Goal: Task Accomplishment & Management: Use online tool/utility

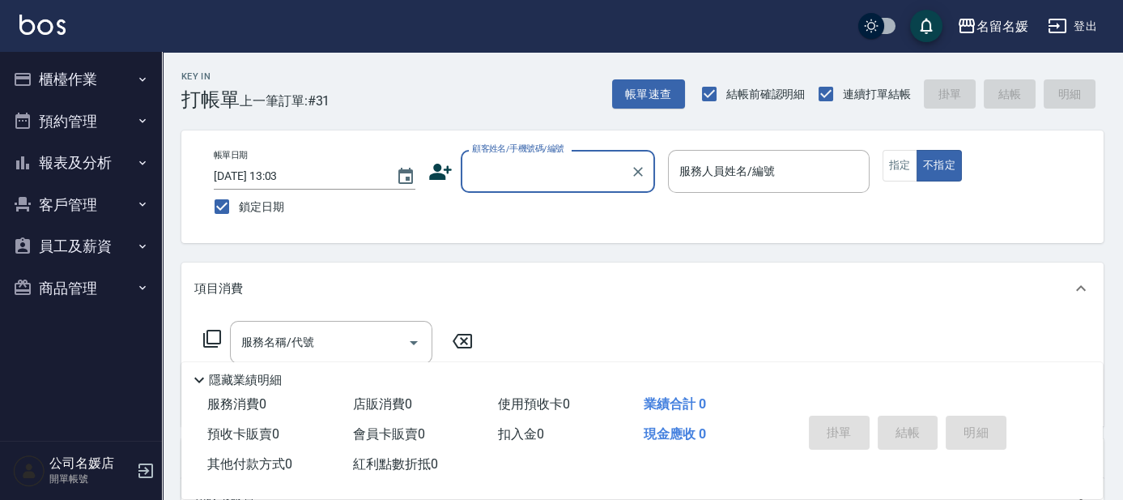
click at [1063, 19] on icon "button" at bounding box center [1058, 26] width 18 height 15
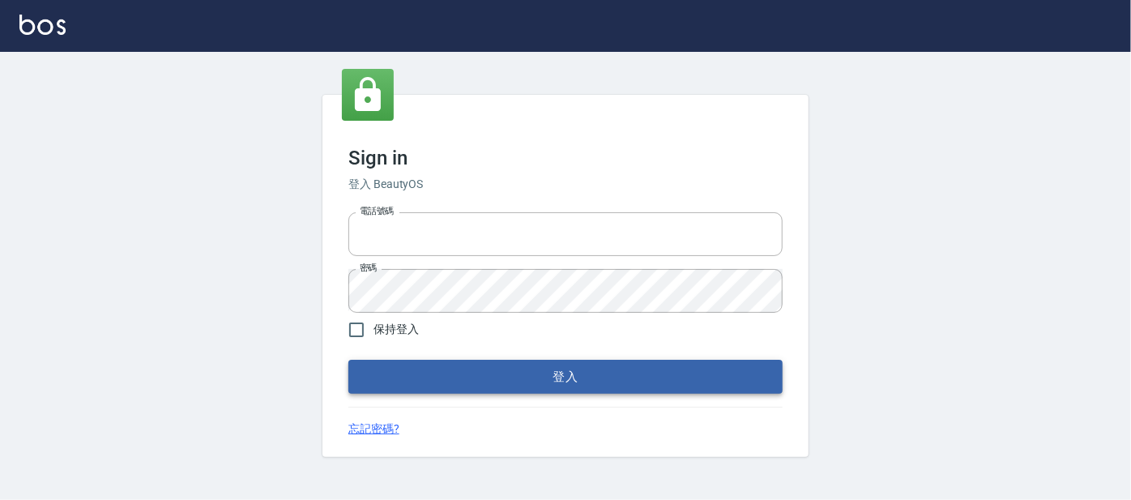
type input "0227605235"
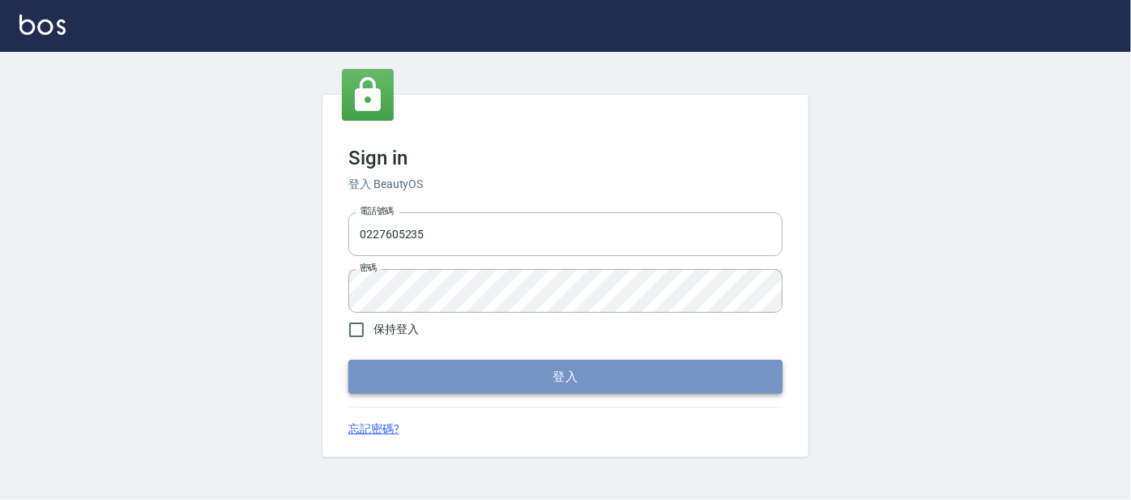
click at [454, 382] on button "登入" at bounding box center [565, 377] width 434 height 34
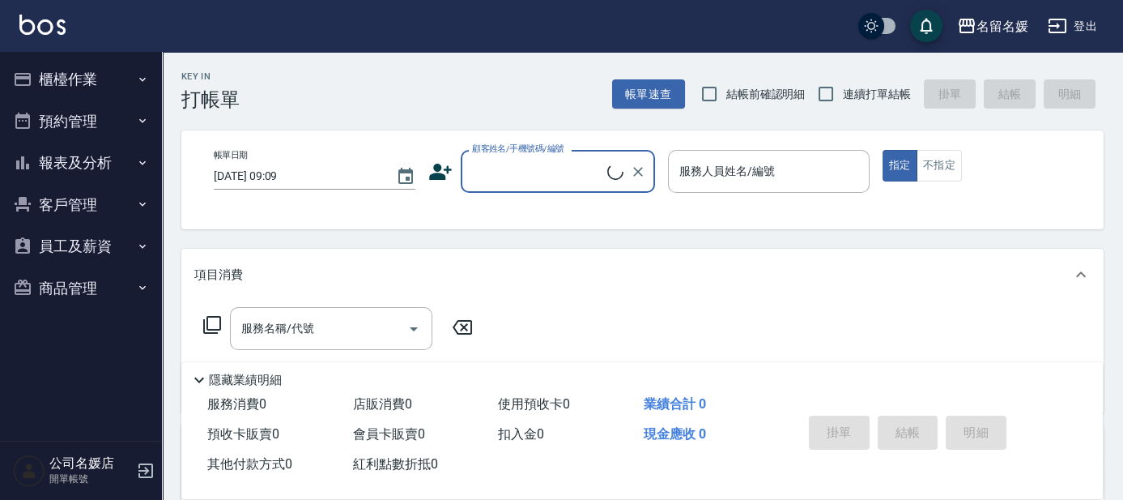
click at [100, 84] on button "櫃檯作業" at bounding box center [80, 79] width 149 height 42
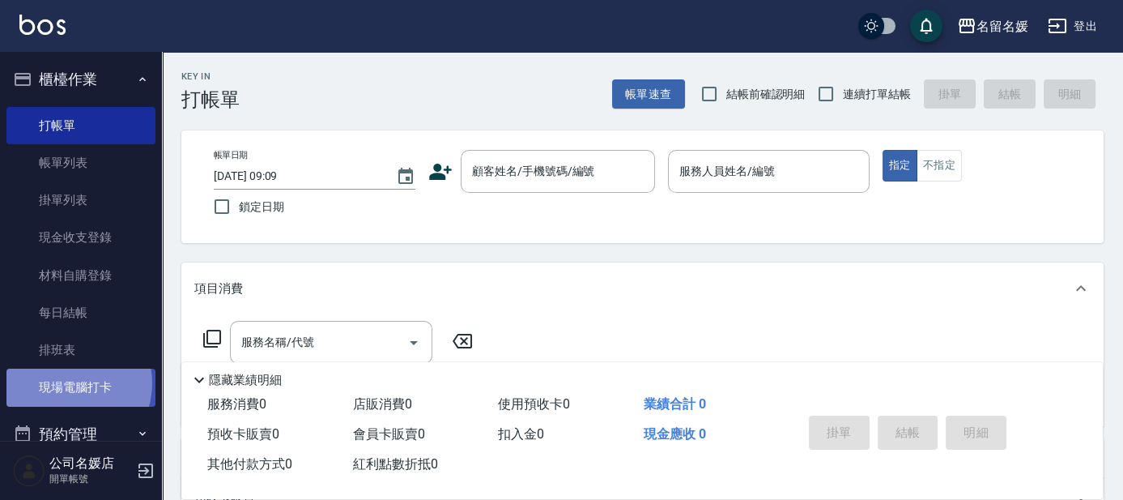
click at [66, 383] on link "現場電腦打卡" at bounding box center [80, 387] width 149 height 37
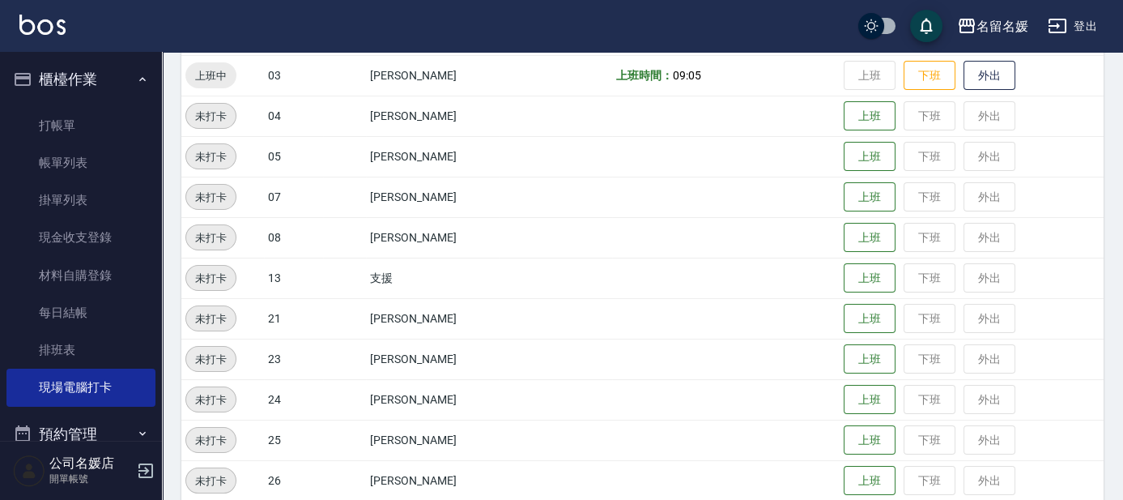
scroll to position [294, 0]
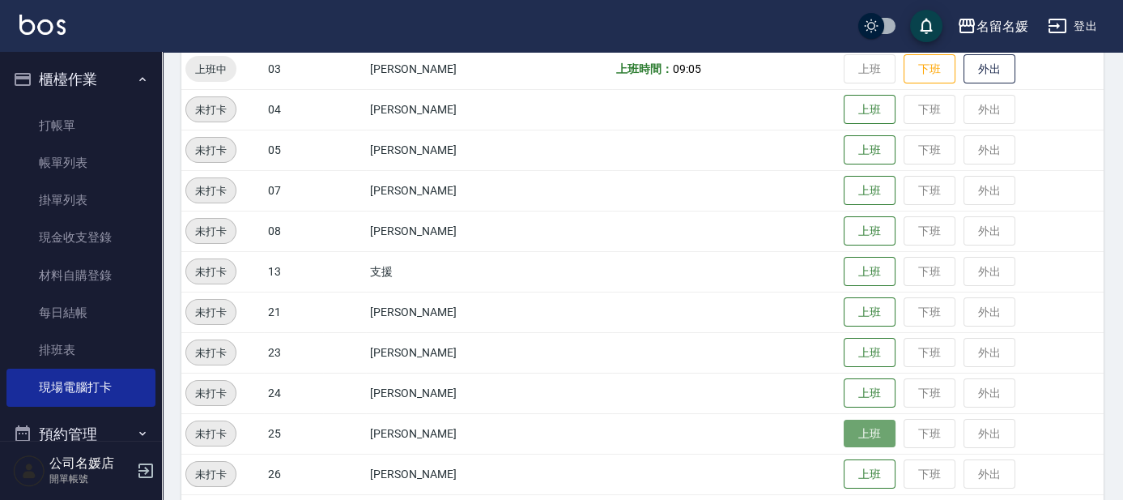
click at [869, 433] on button "上班" at bounding box center [870, 434] width 52 height 28
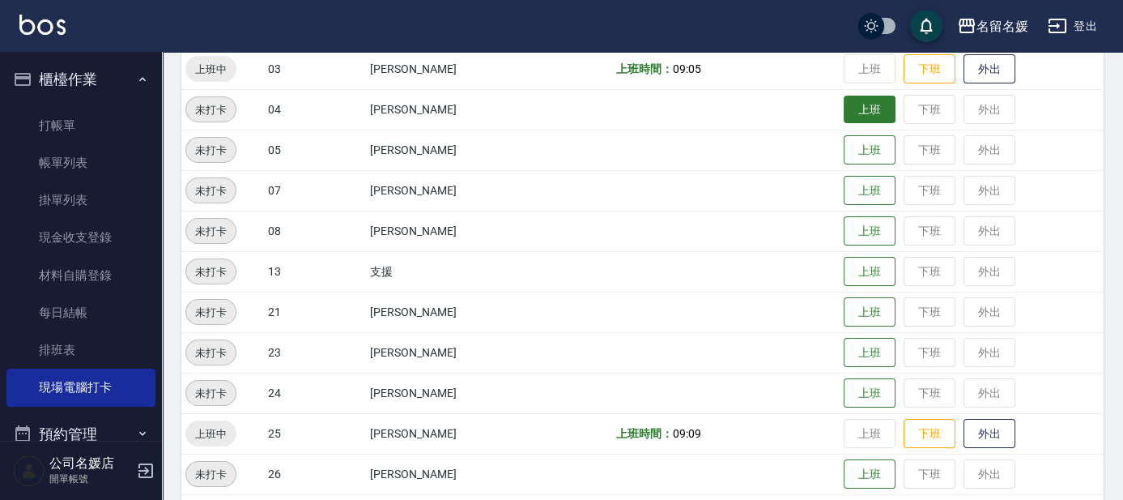
click at [859, 111] on button "上班" at bounding box center [870, 110] width 52 height 28
click at [859, 111] on td "上班 下班 外出" at bounding box center [972, 109] width 264 height 40
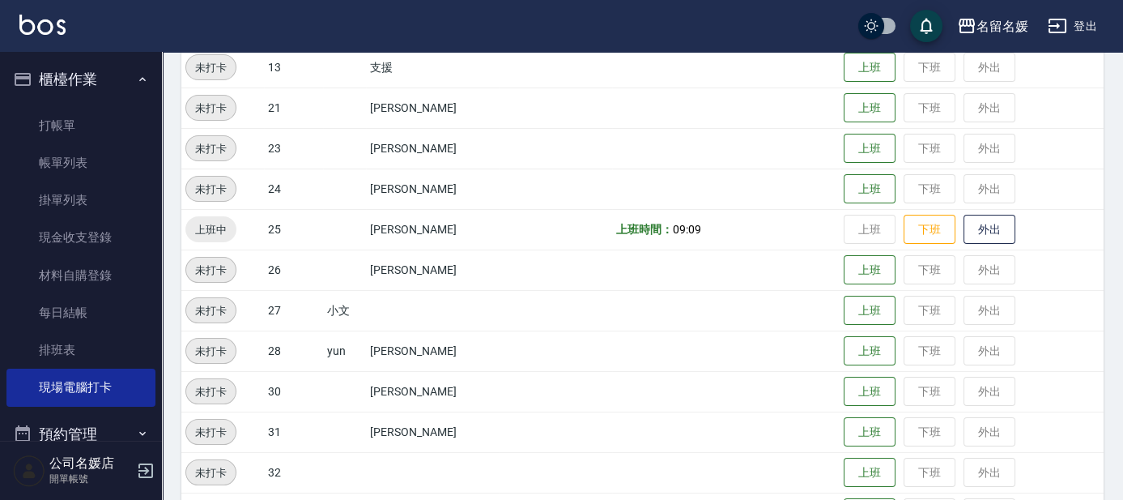
scroll to position [441, 0]
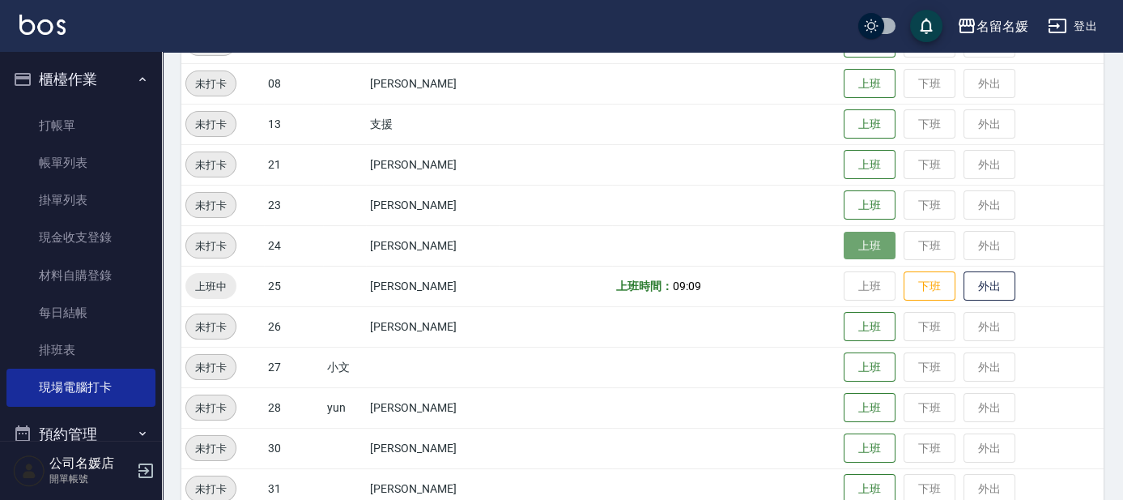
click at [851, 240] on button "上班" at bounding box center [870, 246] width 52 height 28
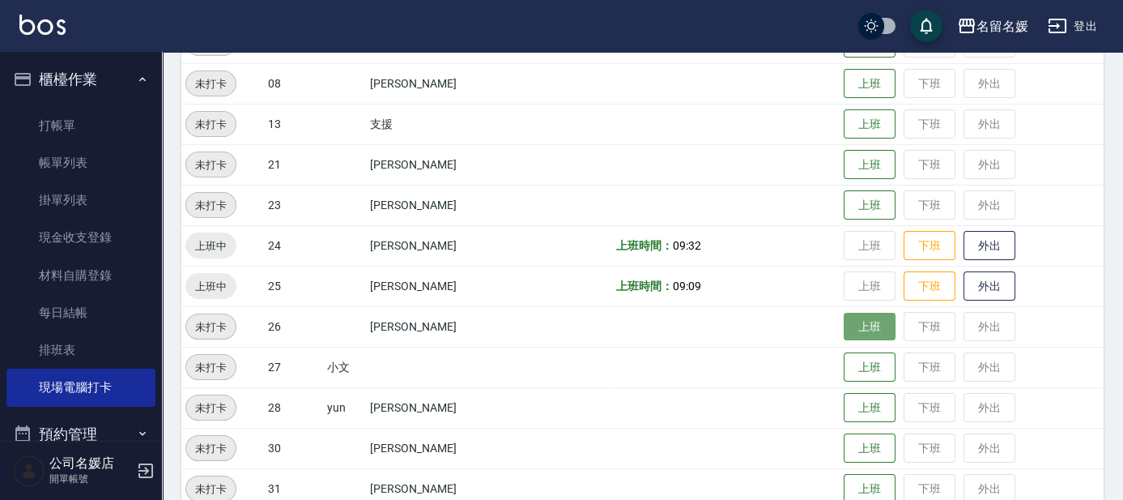
click at [855, 322] on button "上班" at bounding box center [870, 327] width 52 height 28
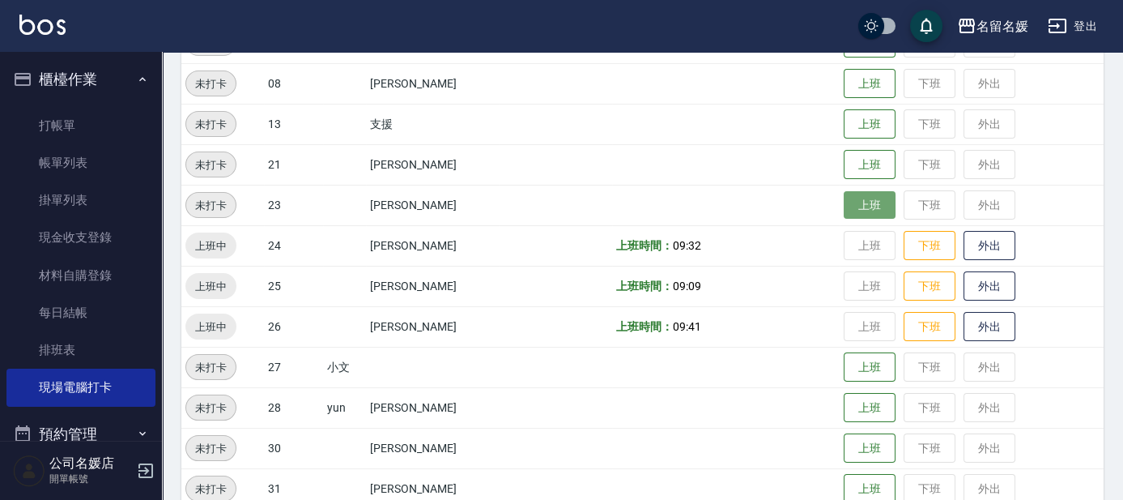
click at [872, 203] on button "上班" at bounding box center [870, 205] width 52 height 28
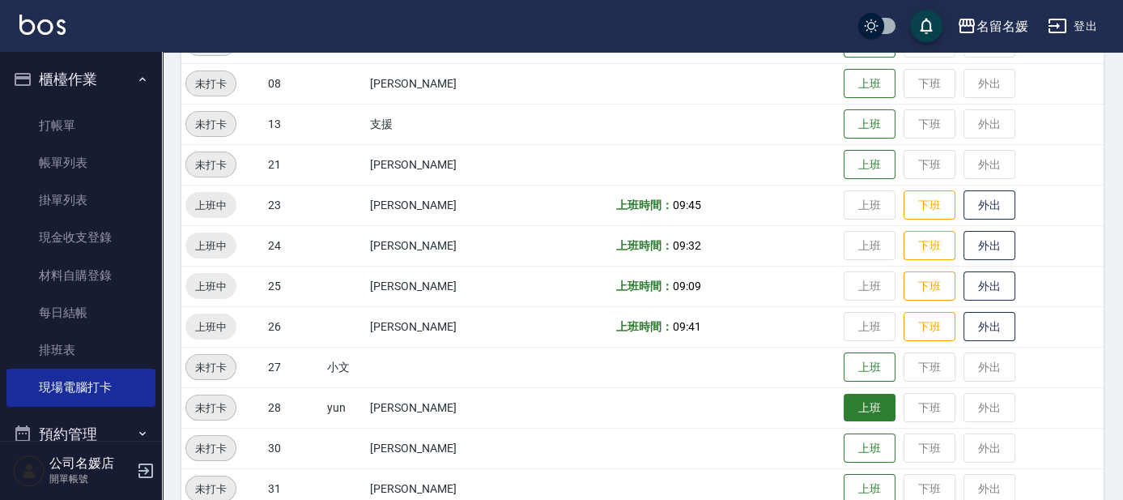
click at [855, 404] on button "上班" at bounding box center [870, 408] width 52 height 28
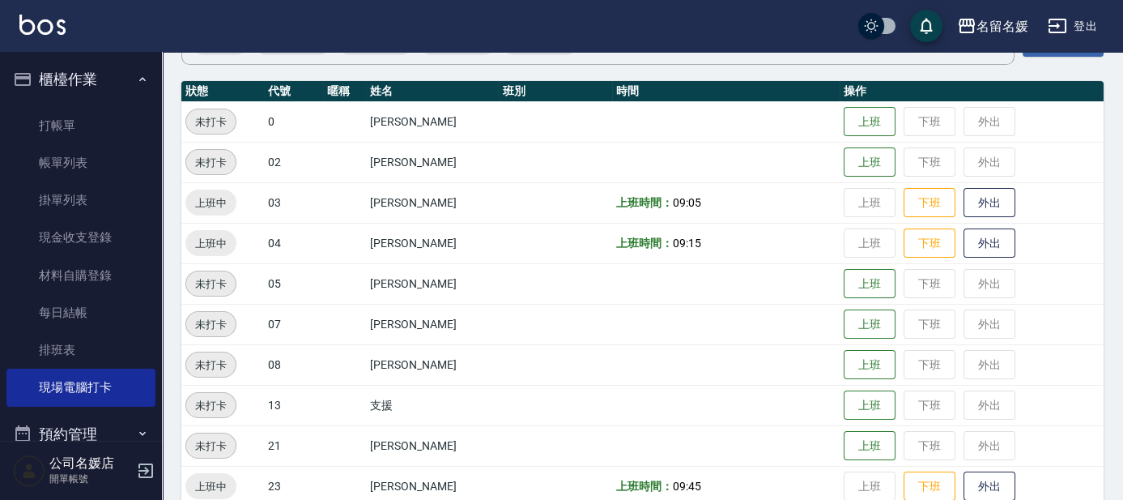
scroll to position [147, 0]
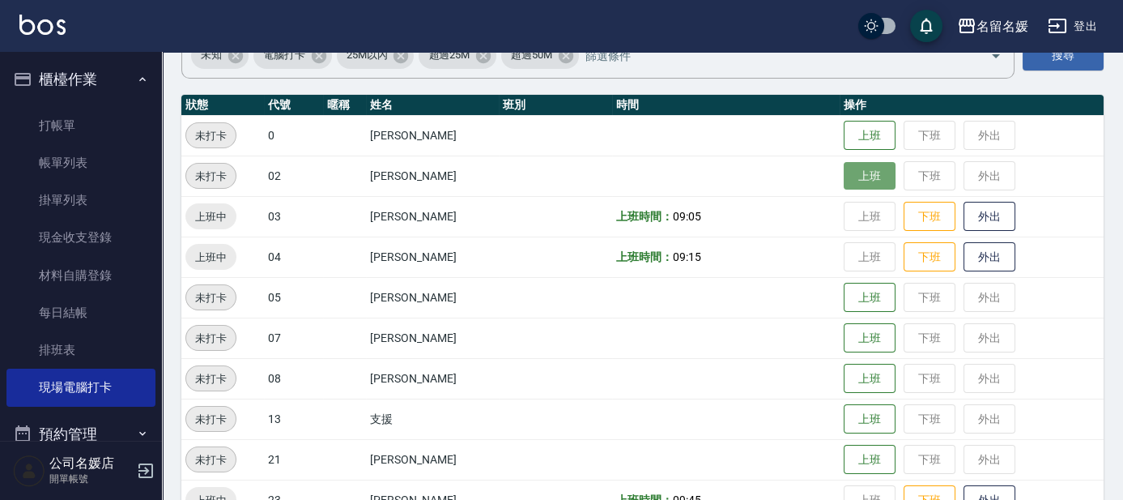
click at [866, 172] on button "上班" at bounding box center [870, 176] width 52 height 28
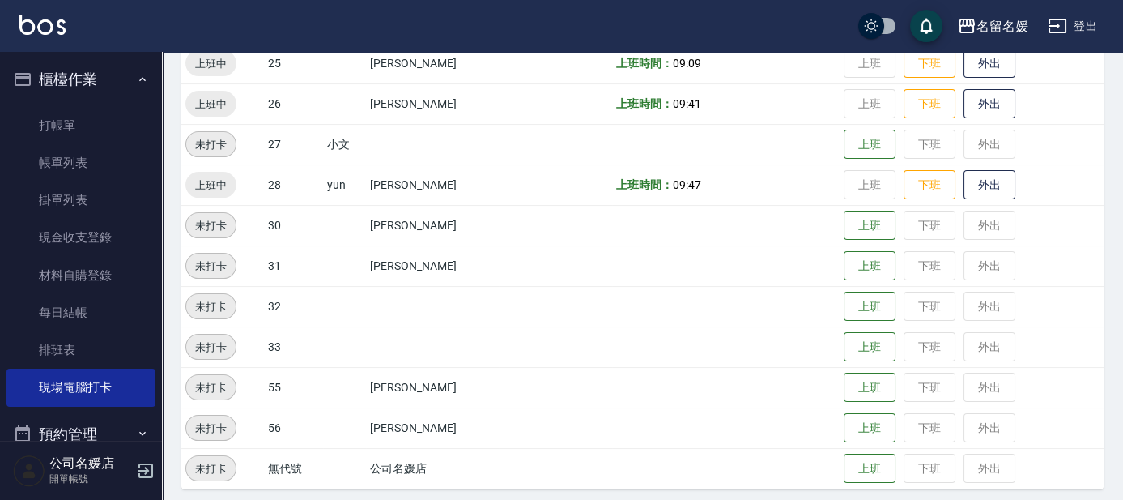
scroll to position [672, 0]
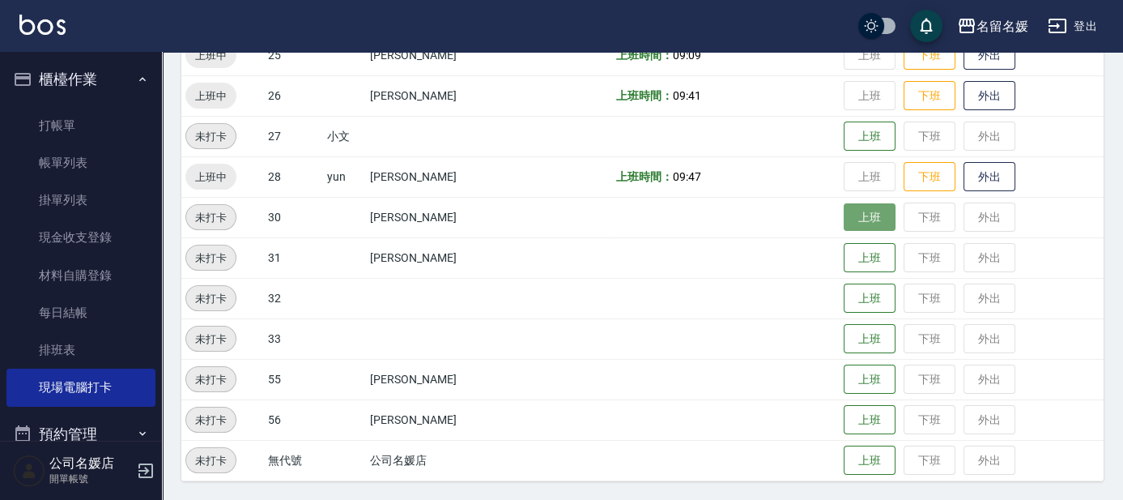
click at [857, 223] on button "上班" at bounding box center [870, 217] width 52 height 28
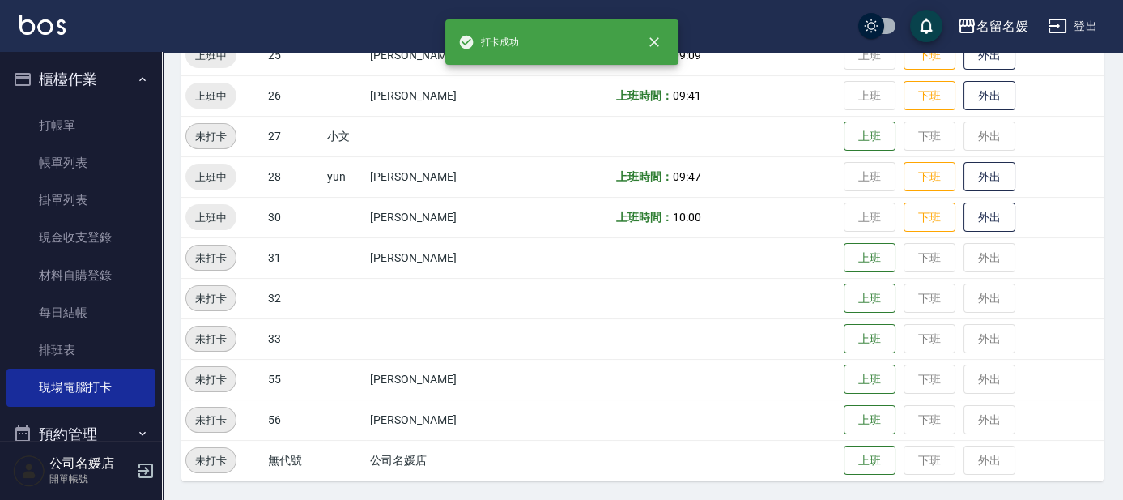
click at [808, 259] on td at bounding box center [726, 257] width 228 height 40
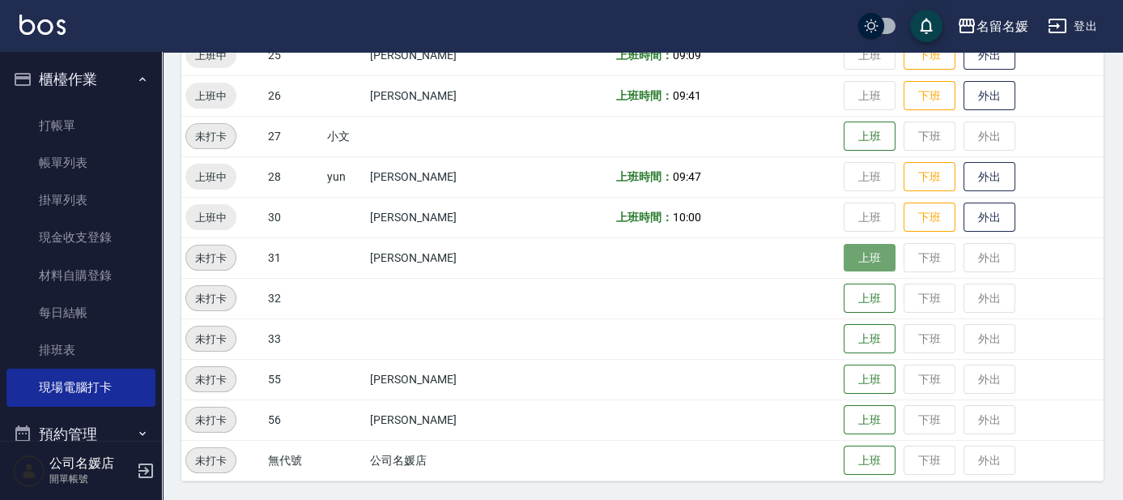
click at [857, 266] on button "上班" at bounding box center [870, 258] width 52 height 28
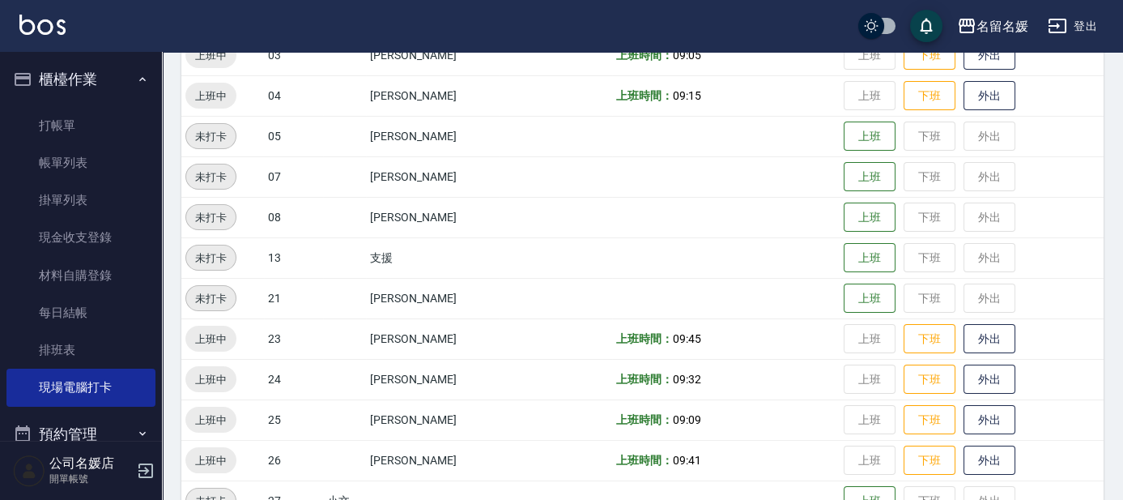
scroll to position [305, 0]
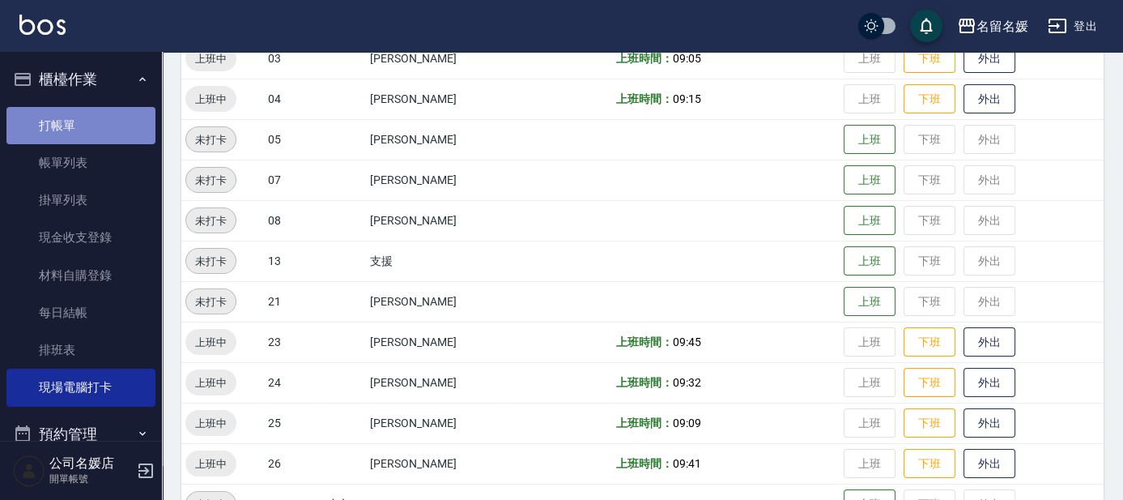
click at [117, 126] on link "打帳單" at bounding box center [80, 125] width 149 height 37
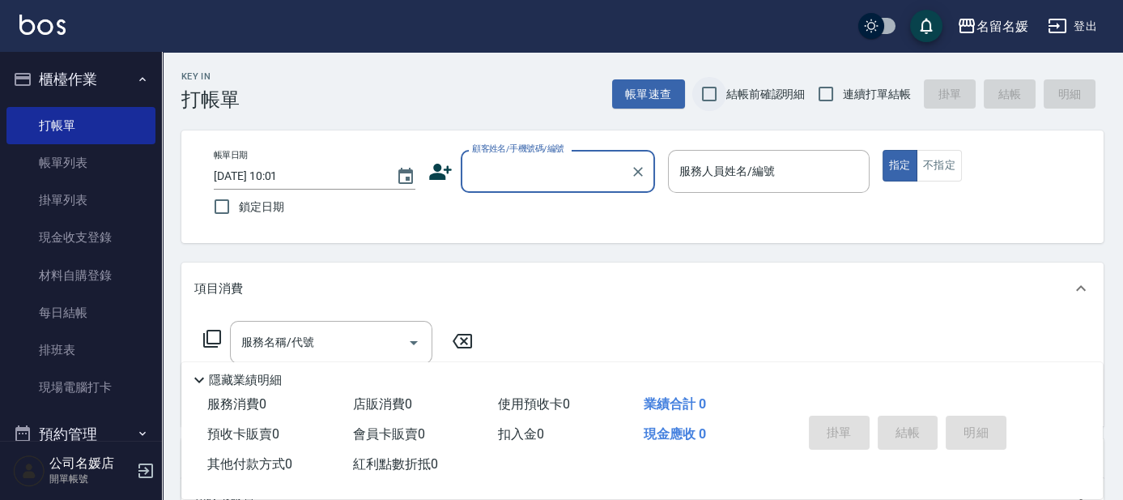
click at [710, 87] on input "結帳前確認明細" at bounding box center [710, 94] width 34 height 34
checkbox input "true"
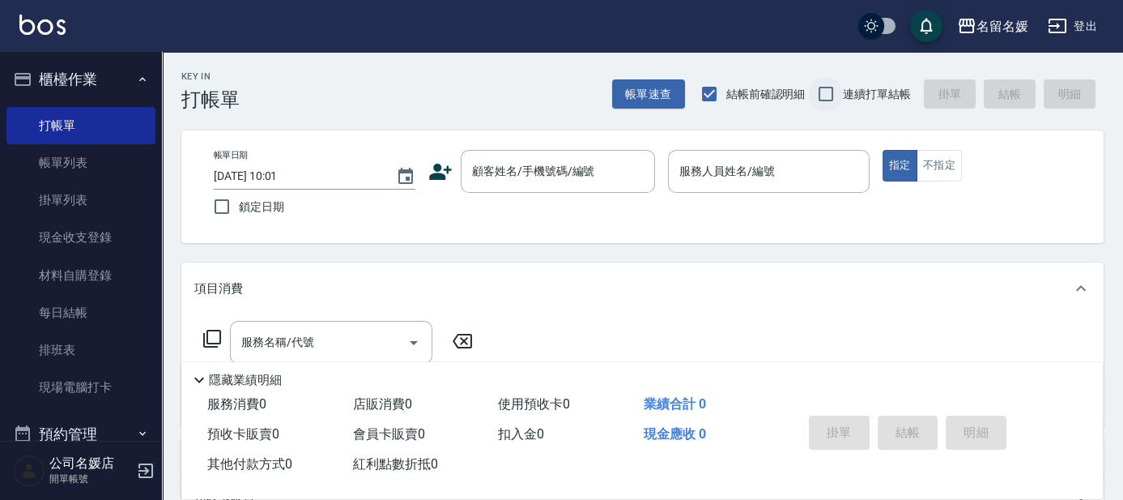
click at [825, 87] on input "連續打單結帳" at bounding box center [826, 94] width 34 height 34
checkbox input "true"
click at [224, 203] on input "鎖定日期" at bounding box center [222, 207] width 34 height 34
checkbox input "true"
drag, startPoint x: 479, startPoint y: 155, endPoint x: 494, endPoint y: 172, distance: 22.9
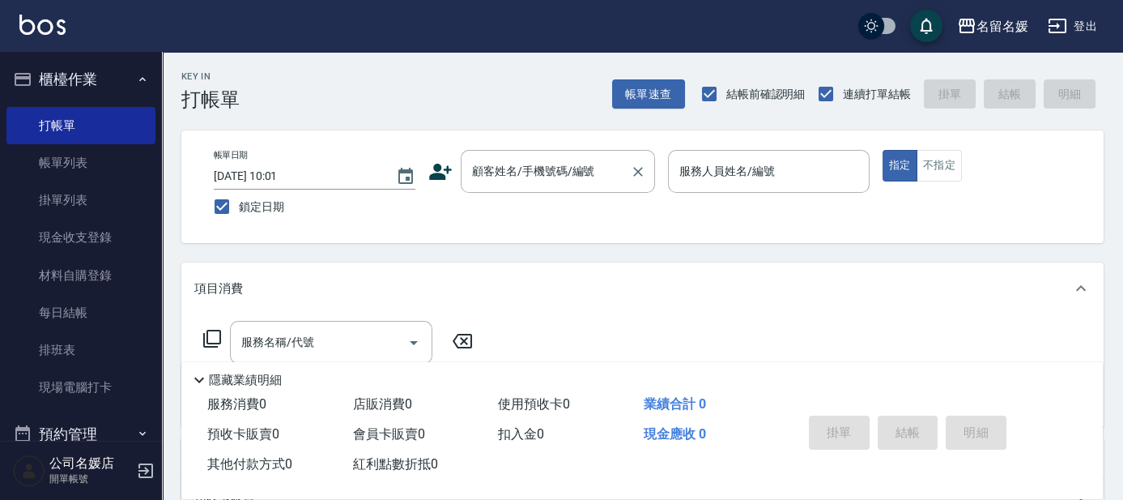
click at [481, 157] on div "顧客姓名/手機號碼/編號" at bounding box center [558, 171] width 194 height 43
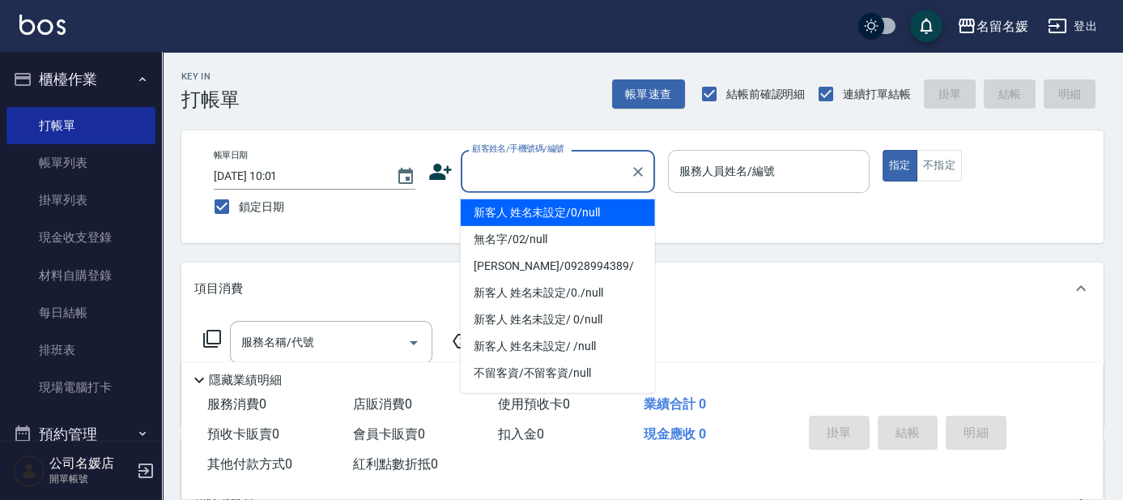
drag, startPoint x: 507, startPoint y: 203, endPoint x: 855, endPoint y: 176, distance: 349.4
click at [509, 201] on li "新客人 姓名未設定/0/null" at bounding box center [558, 212] width 194 height 27
type input "新客人 姓名未設定/0/null"
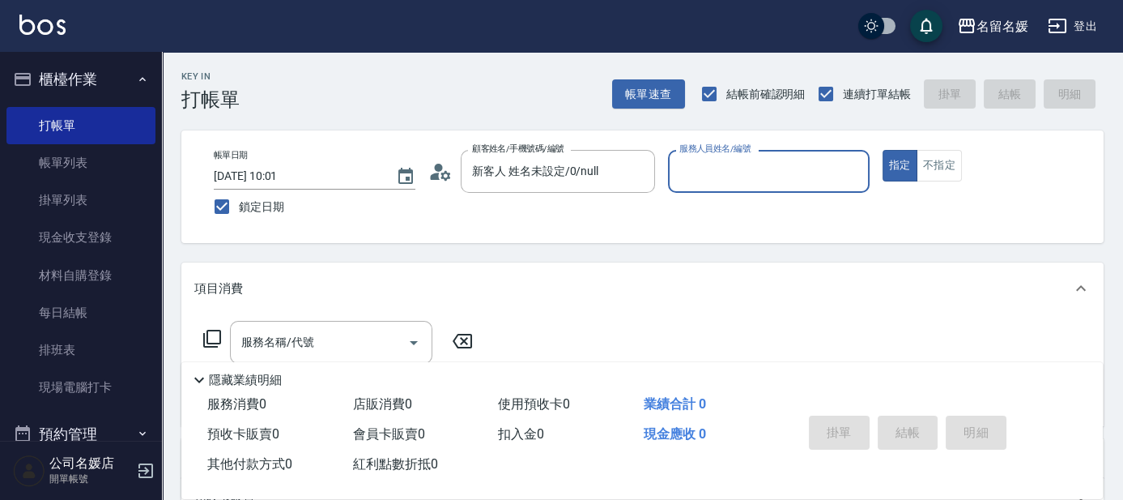
click at [825, 176] on input "服務人員姓名/編號" at bounding box center [769, 171] width 187 height 28
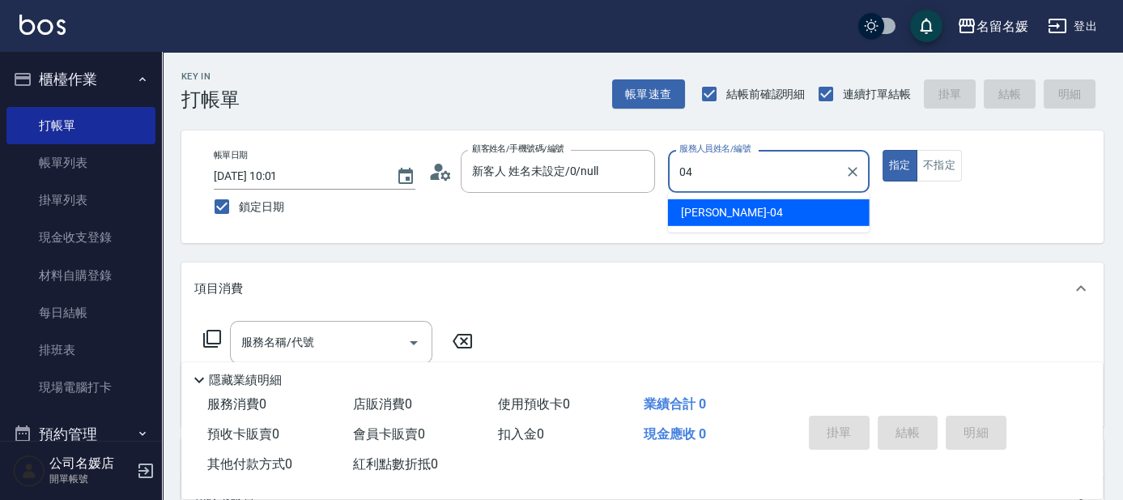
type input "04"
type button "true"
type input "葉沛琪-04"
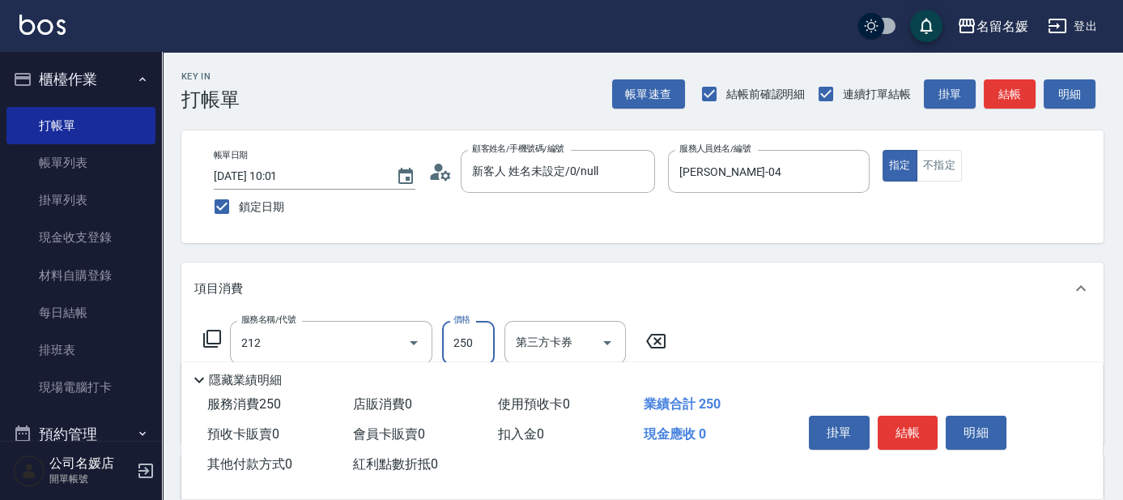
type input "洗髮券-(卡)250(212)"
type input "舊有卡券"
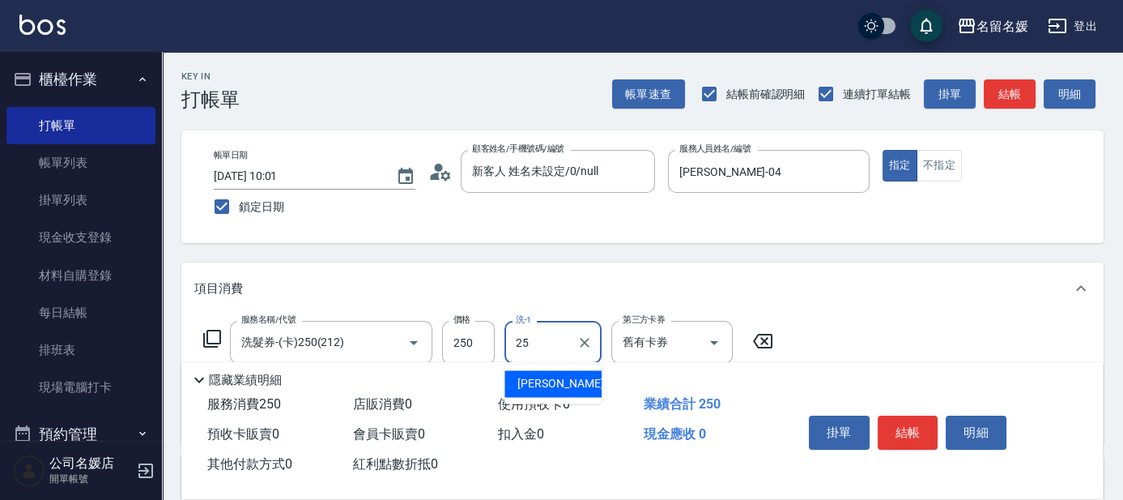
type input "楊瑋萱-25"
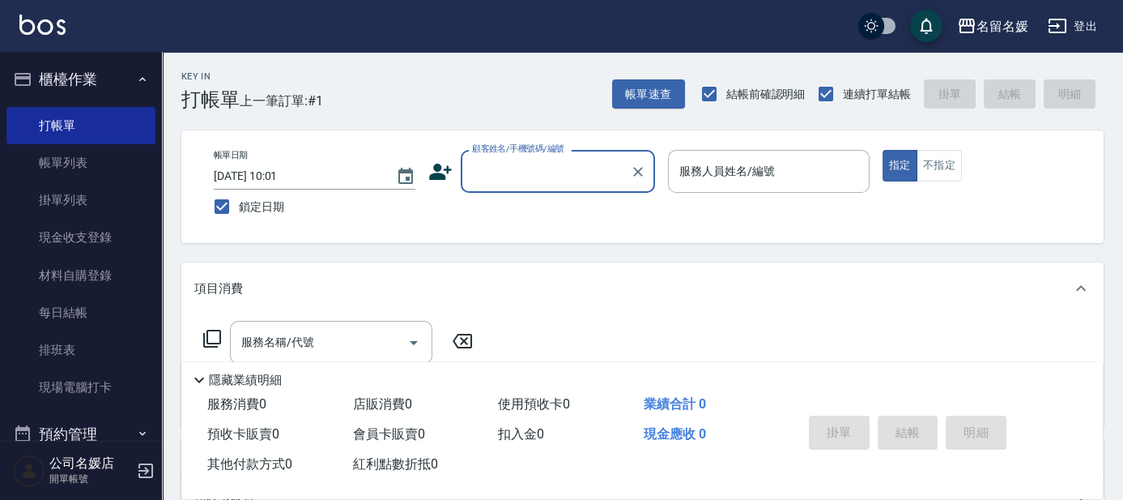
click at [557, 178] on input "顧客姓名/手機號碼/編號" at bounding box center [546, 171] width 156 height 28
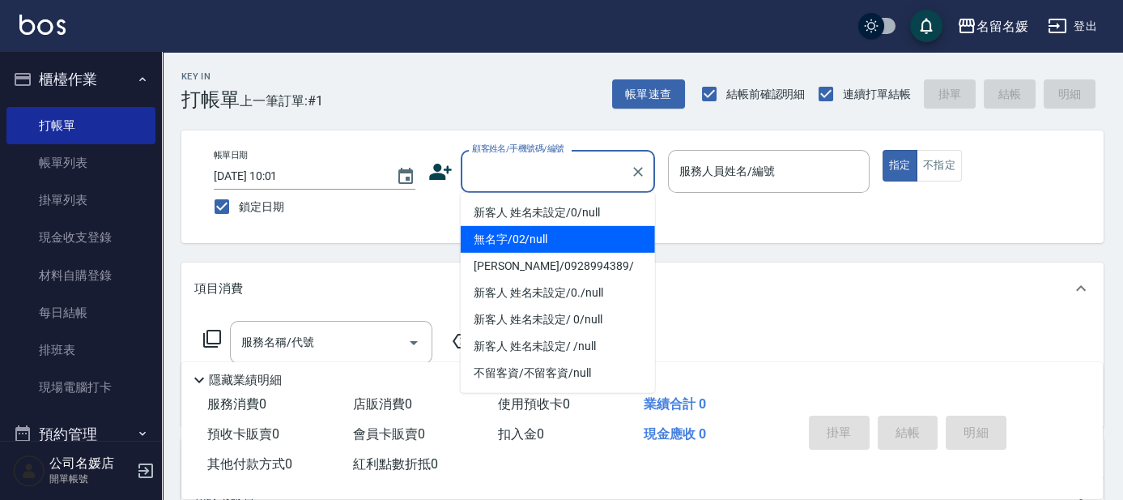
click at [583, 232] on li "無名字/02/null" at bounding box center [558, 239] width 194 height 27
type input "無名字/02/null"
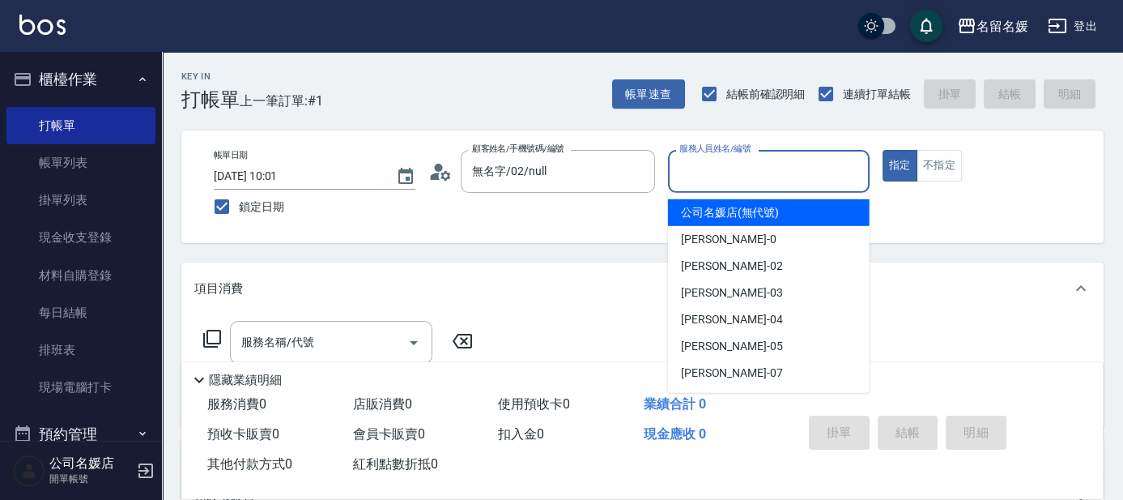
drag, startPoint x: 748, startPoint y: 179, endPoint x: 735, endPoint y: 157, distance: 25.4
click at [748, 178] on input "服務人員姓名/編號" at bounding box center [769, 171] width 187 height 28
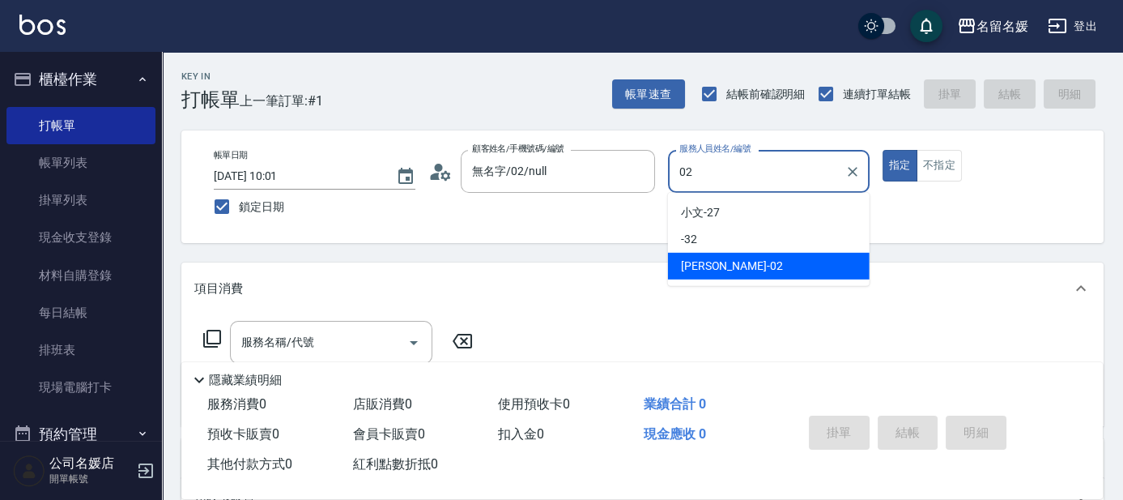
type input "劉冠伶-02"
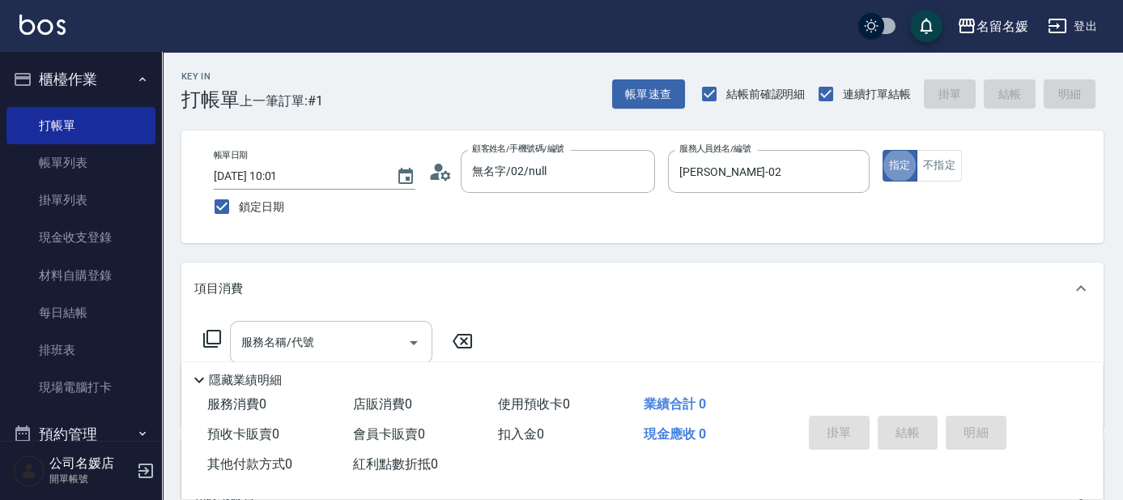
click at [360, 343] on input "服務名稱/代號" at bounding box center [319, 342] width 164 height 28
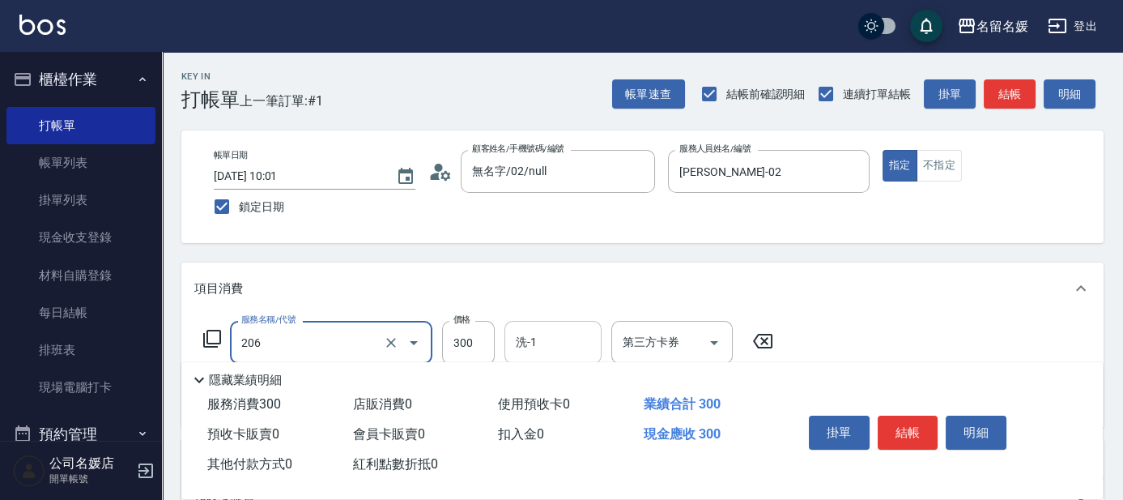
click at [569, 352] on input "洗-1" at bounding box center [553, 342] width 83 height 28
type input "洗髮[300](206)"
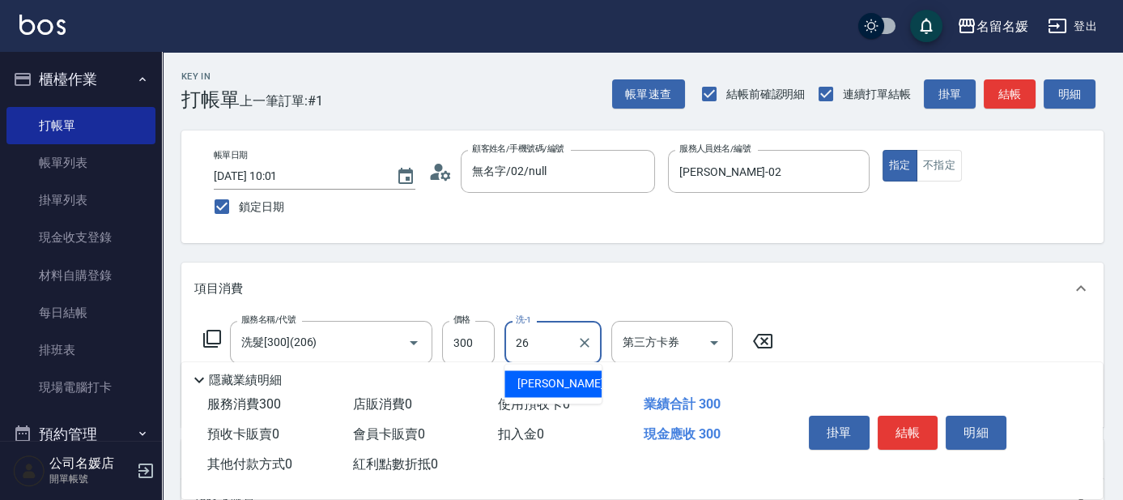
type input "蔡愛陵-26"
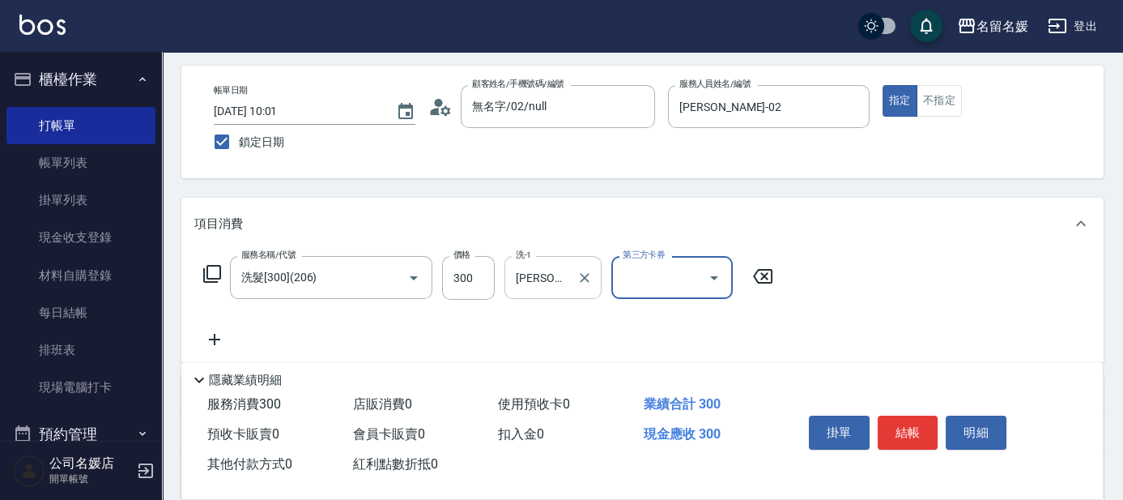
scroll to position [73, 0]
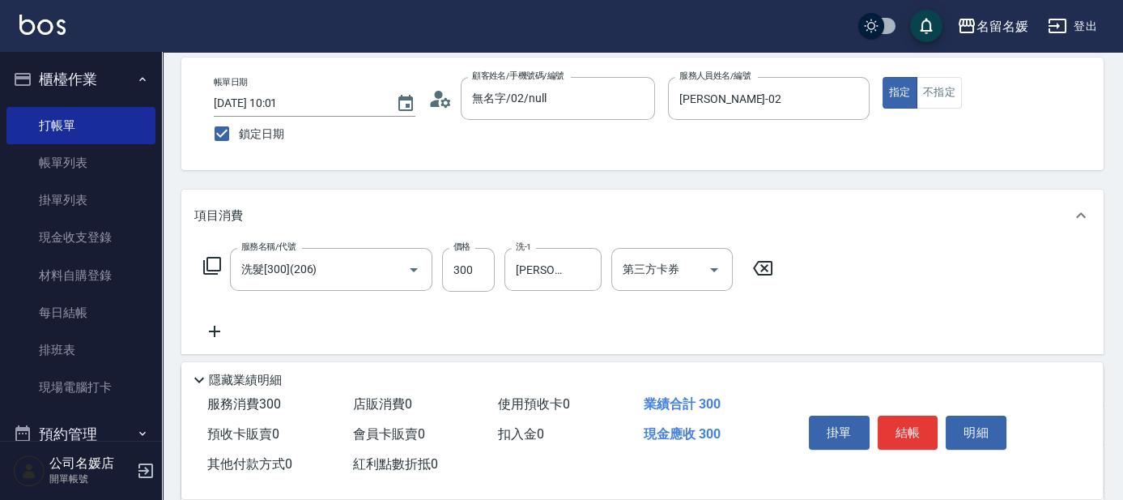
click at [215, 326] on icon at bounding box center [214, 331] width 40 height 19
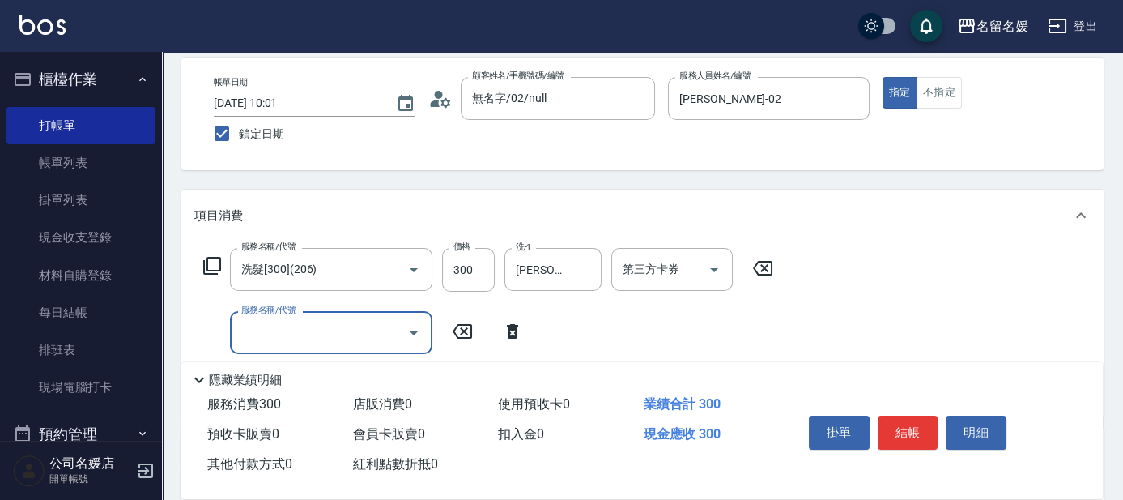
click at [296, 326] on input "服務名稱/代號" at bounding box center [319, 332] width 164 height 28
click at [559, 321] on input "洗-1" at bounding box center [553, 332] width 83 height 28
type input "潤絲(801)"
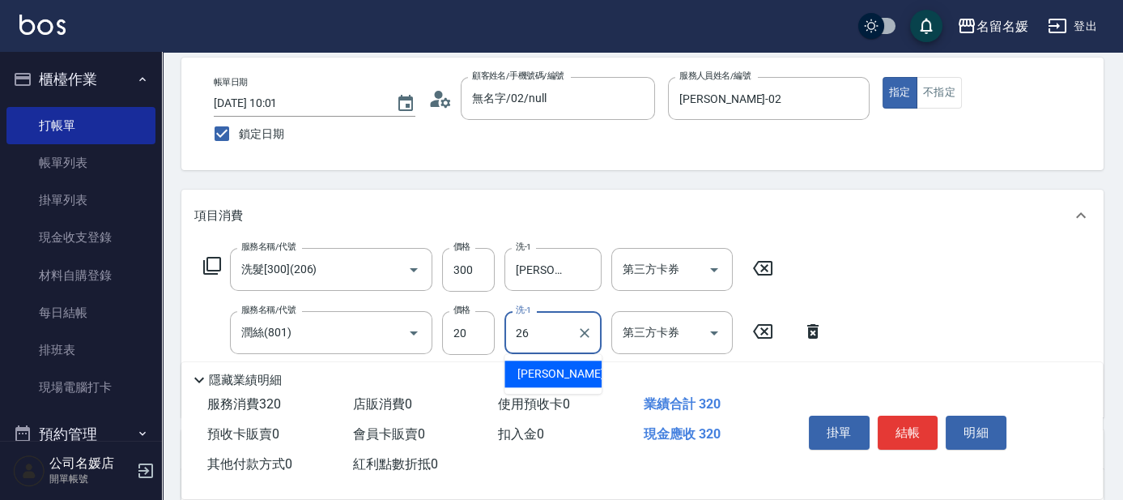
type input "蔡愛陵-26"
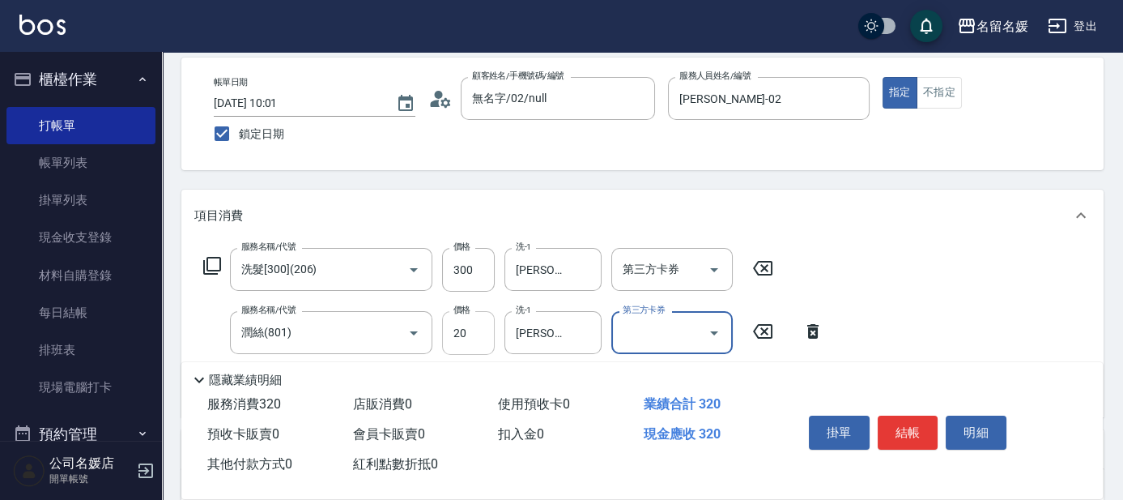
scroll to position [147, 0]
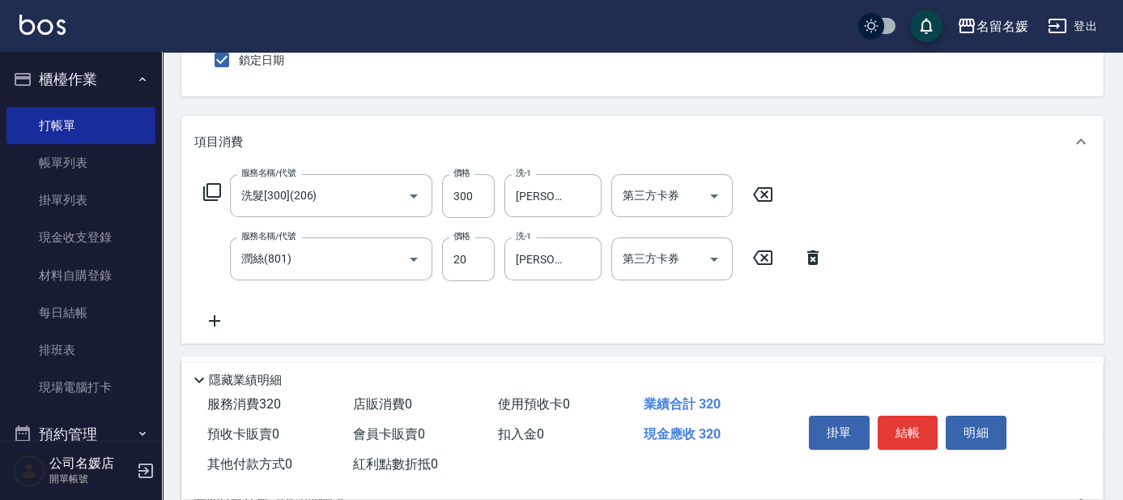
click at [215, 191] on icon at bounding box center [211, 191] width 19 height 19
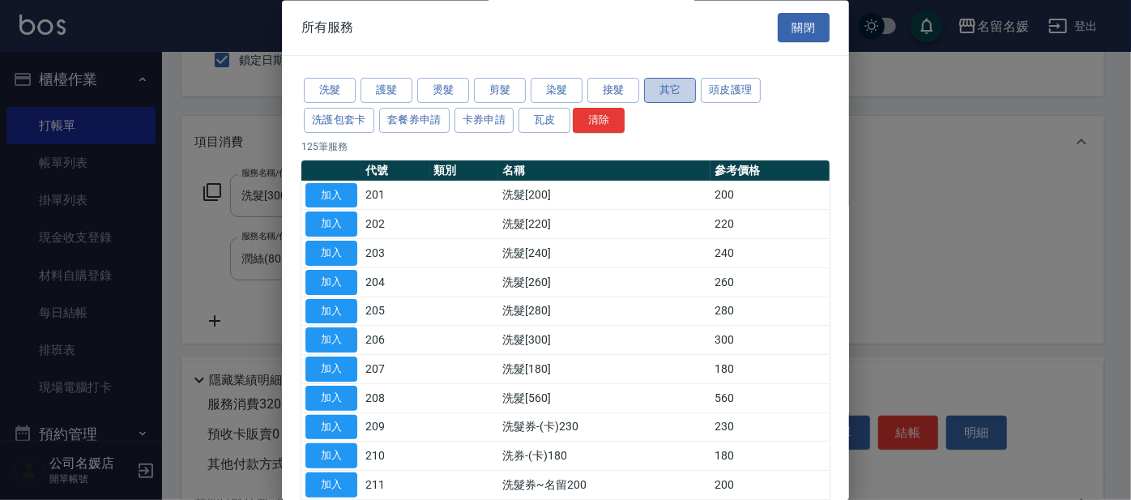
click at [682, 88] on button "其它" at bounding box center [670, 91] width 52 height 25
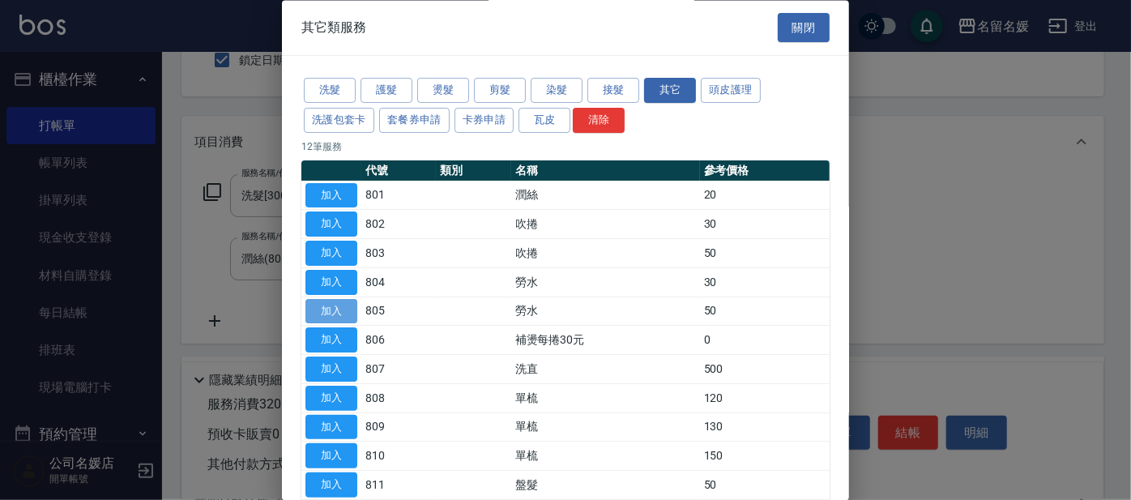
click at [322, 311] on button "加入" at bounding box center [331, 311] width 52 height 25
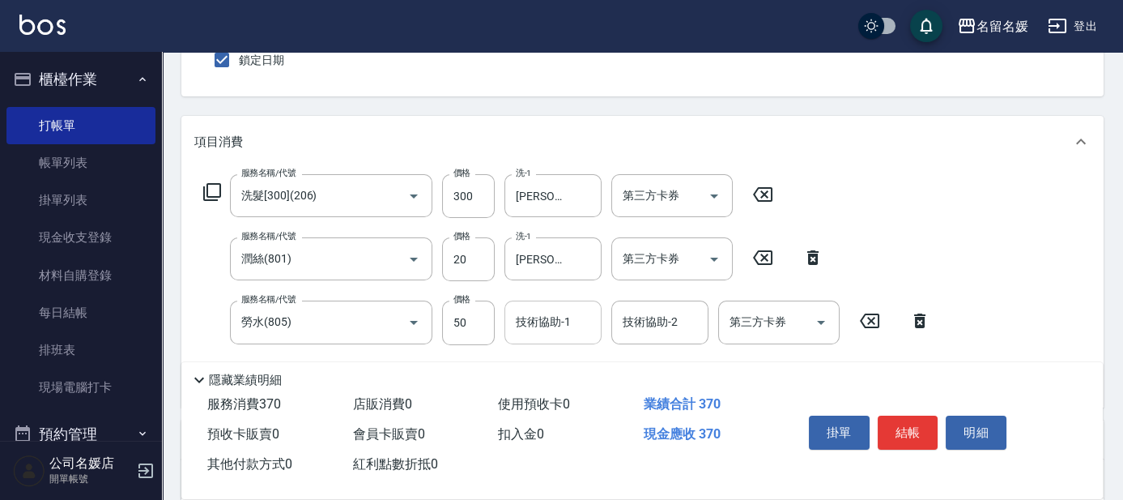
click at [531, 320] on div "技術協助-1 技術協助-1" at bounding box center [553, 322] width 97 height 43
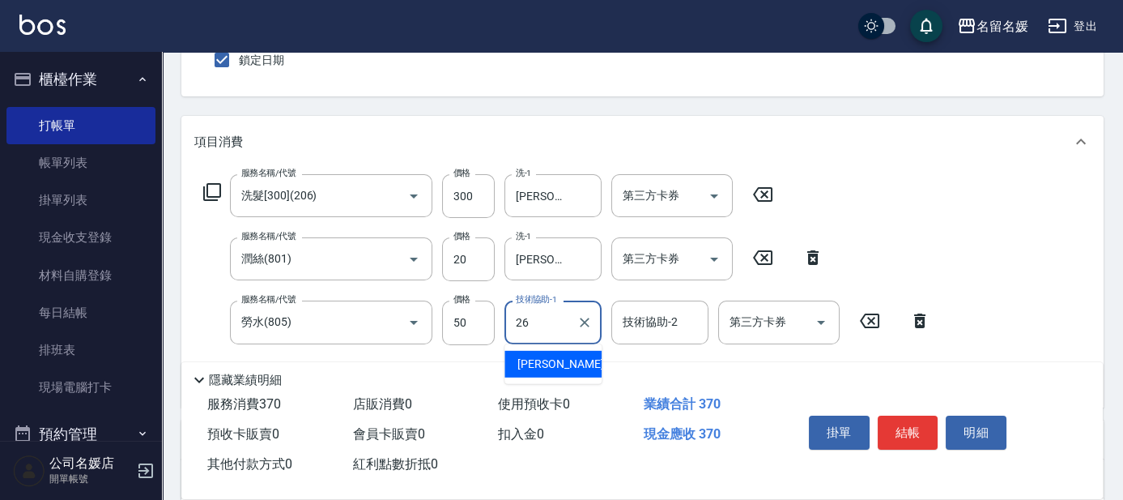
type input "蔡愛陵-26"
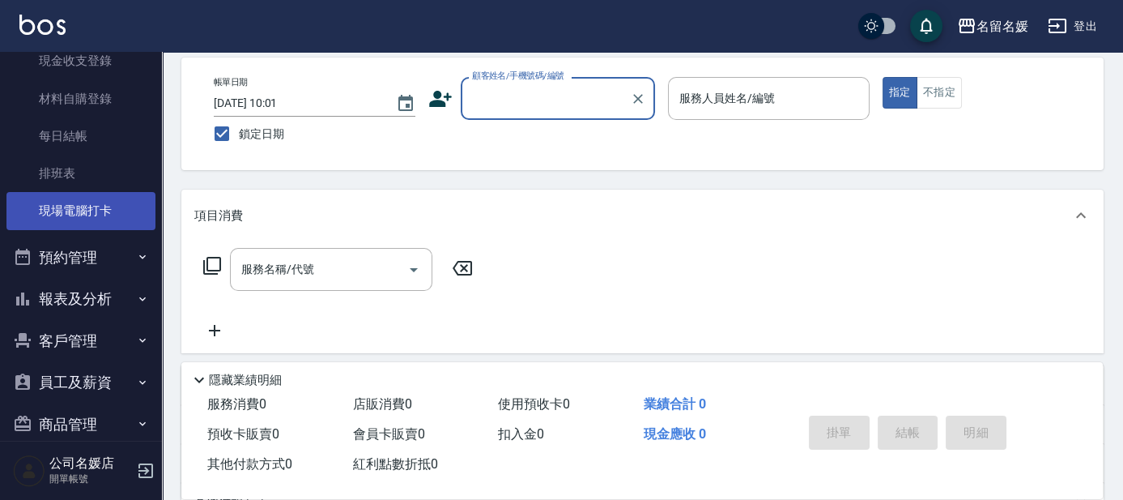
scroll to position [200, 0]
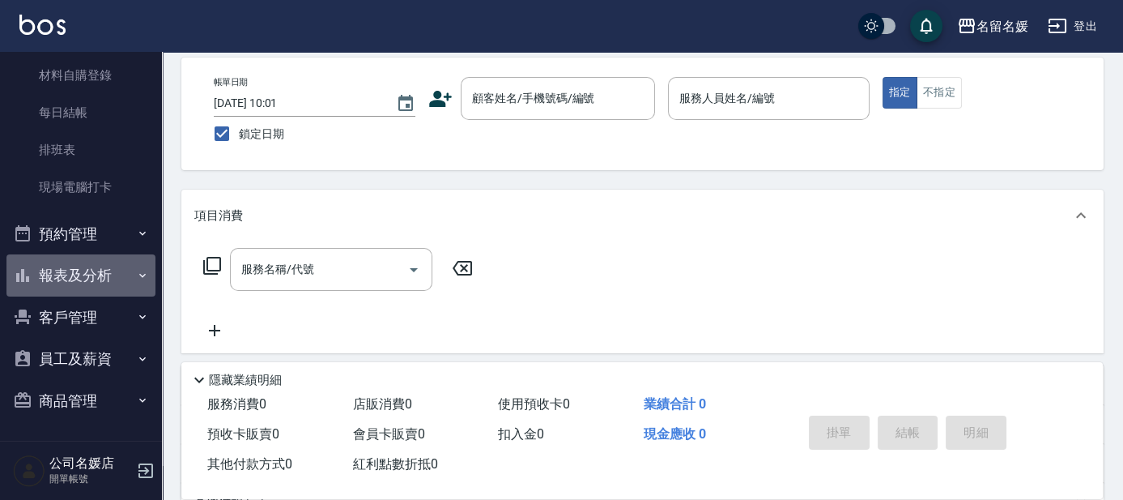
click at [102, 286] on button "報表及分析" at bounding box center [80, 275] width 149 height 42
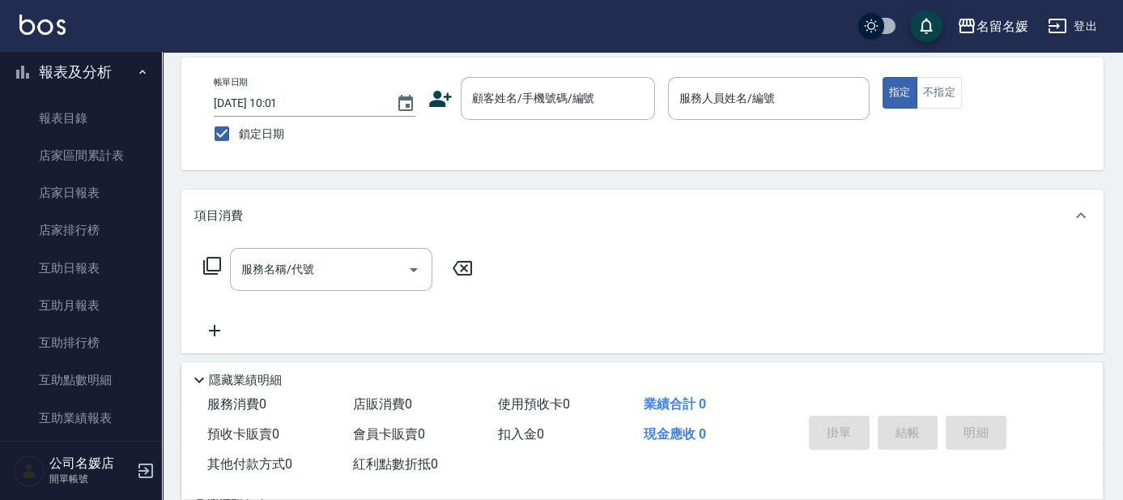
scroll to position [421, 0]
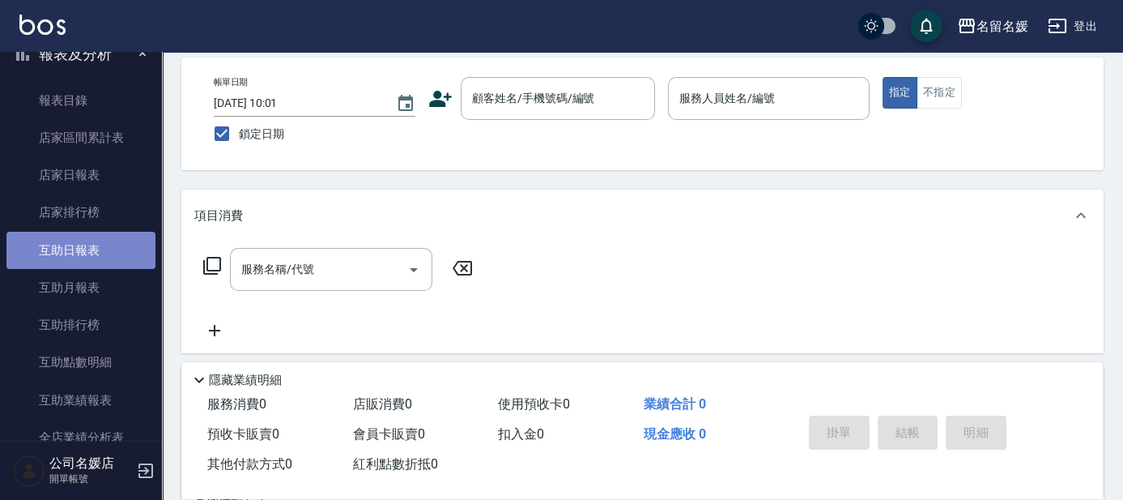
click at [116, 251] on link "互助日報表" at bounding box center [80, 250] width 149 height 37
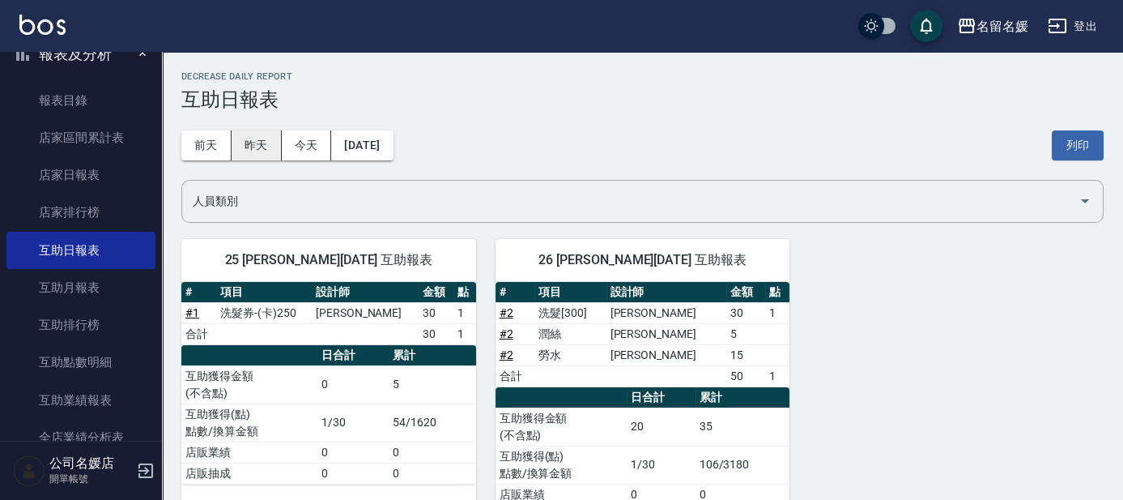
click at [248, 149] on button "昨天" at bounding box center [257, 145] width 50 height 30
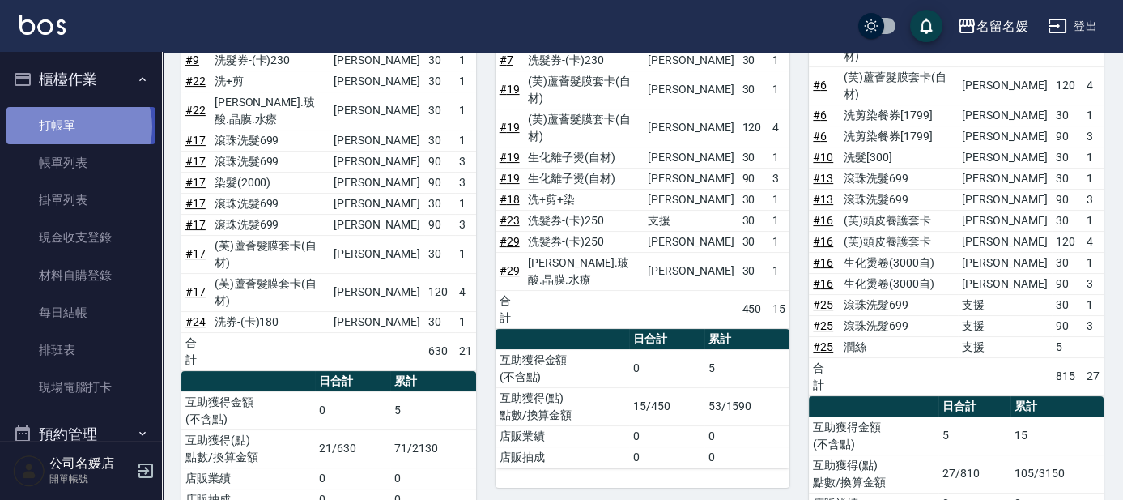
click at [75, 126] on link "打帳單" at bounding box center [80, 125] width 149 height 37
